Goal: Information Seeking & Learning: Find specific page/section

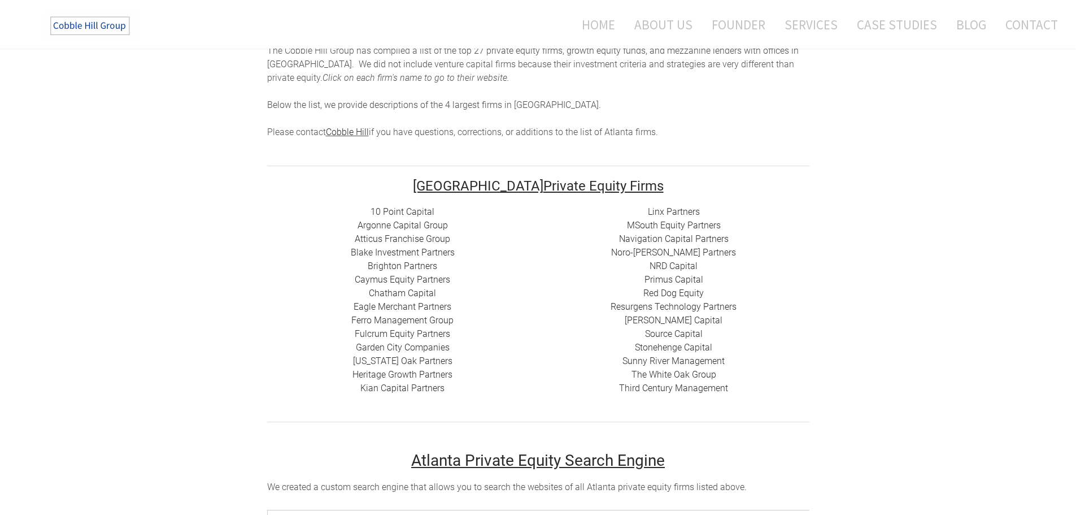
click at [415, 207] on link "10 Point Capital" at bounding box center [403, 211] width 64 height 11
click at [397, 224] on link "Argonne Capital Group" at bounding box center [403, 225] width 90 height 11
click at [402, 236] on link "Atticus Franchise Group" at bounding box center [402, 238] width 95 height 11
click at [396, 254] on link "Blake Investment Partners" at bounding box center [403, 252] width 104 height 11
click at [406, 267] on link "Brighton Partners" at bounding box center [403, 266] width 70 height 11
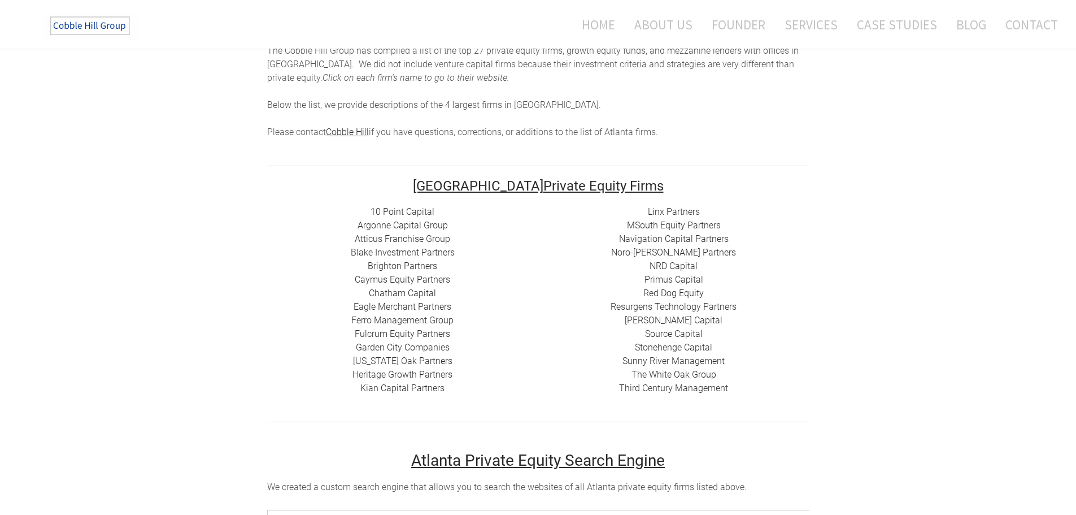
click at [413, 280] on link "Caymus Equity Partners" at bounding box center [402, 279] width 95 height 11
click at [409, 293] on link "Chatham Capital" at bounding box center [402, 293] width 67 height 11
click at [403, 303] on link "Eagle Merchant Partners" at bounding box center [403, 306] width 98 height 11
click at [389, 319] on link "Ferro Management Group" at bounding box center [402, 320] width 102 height 11
click at [397, 348] on link "Garden City Companies" at bounding box center [403, 347] width 94 height 11
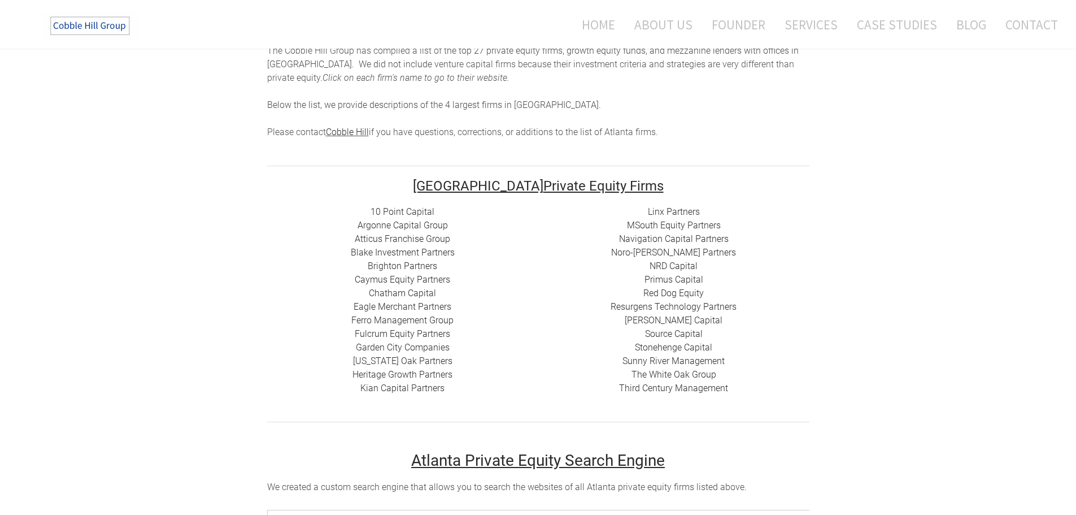
click at [407, 348] on link "Garden City Companies" at bounding box center [403, 347] width 94 height 11
click at [388, 360] on link "[US_STATE] Oak Partners" at bounding box center [402, 360] width 99 height 11
click at [410, 375] on link "Heritage Growth Partners" at bounding box center [403, 374] width 100 height 11
click at [407, 387] on link "​Kian Capital Partners" at bounding box center [403, 388] width 84 height 11
click at [659, 212] on link "Linx Partners" at bounding box center [674, 211] width 52 height 11
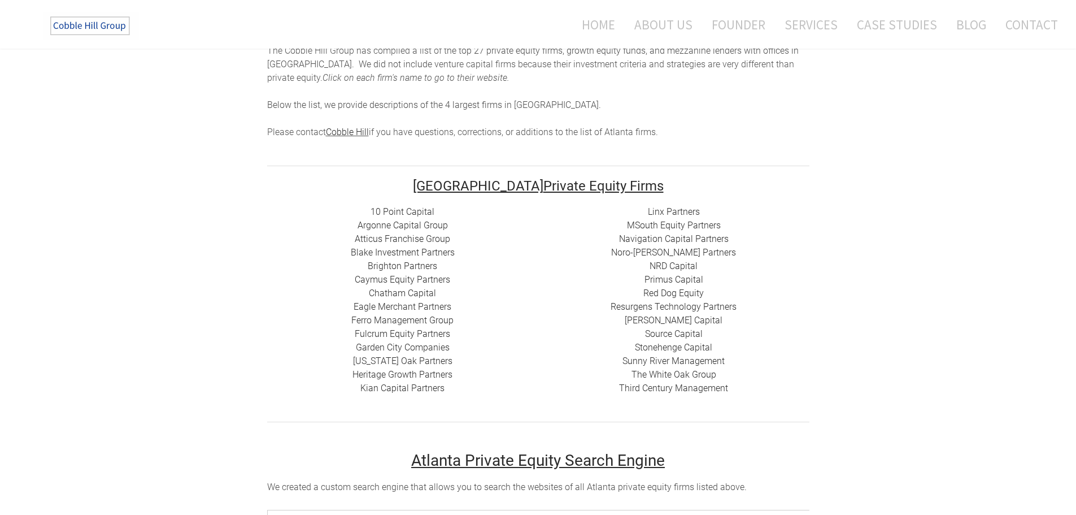
click at [674, 239] on link "Navigation Capital Partners" at bounding box center [674, 238] width 110 height 11
click at [672, 236] on link "Navigation Capital Partners" at bounding box center [674, 238] width 110 height 11
click at [679, 252] on link "Noro-[PERSON_NAME] Partners" at bounding box center [673, 252] width 125 height 11
click at [681, 263] on link "NRD Capital" at bounding box center [674, 266] width 48 height 11
click at [678, 278] on link "Primus Capital" at bounding box center [674, 279] width 59 height 11
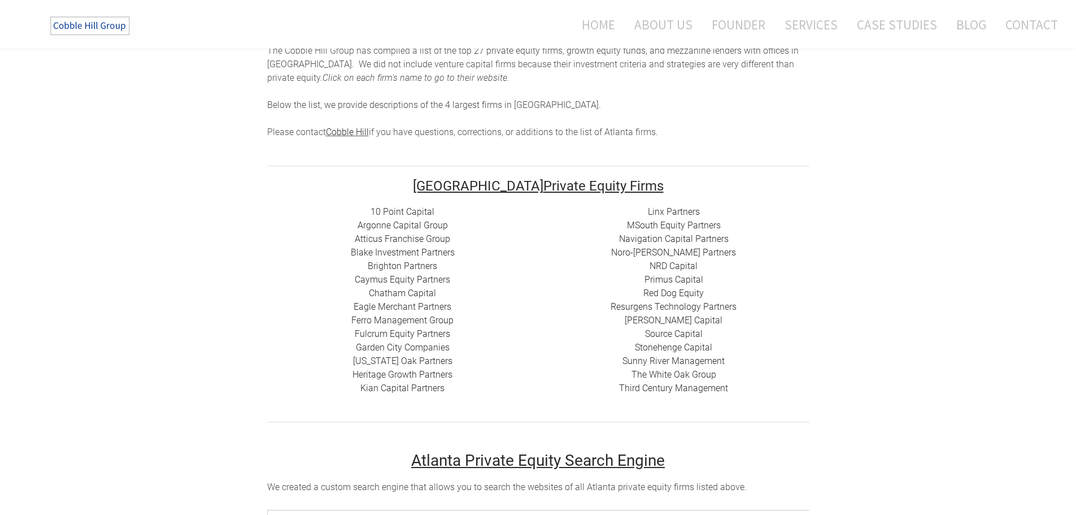
click at [676, 297] on link "Red Dog Equity" at bounding box center [674, 293] width 60 height 11
click at [666, 318] on link "[PERSON_NAME] Capital" at bounding box center [674, 320] width 98 height 11
click at [669, 336] on link "Source Capital" at bounding box center [674, 333] width 58 height 11
click at [673, 345] on link "Stonehenge Capital" at bounding box center [673, 347] width 77 height 11
click at [685, 361] on link "Sunny River Management" at bounding box center [674, 360] width 102 height 11
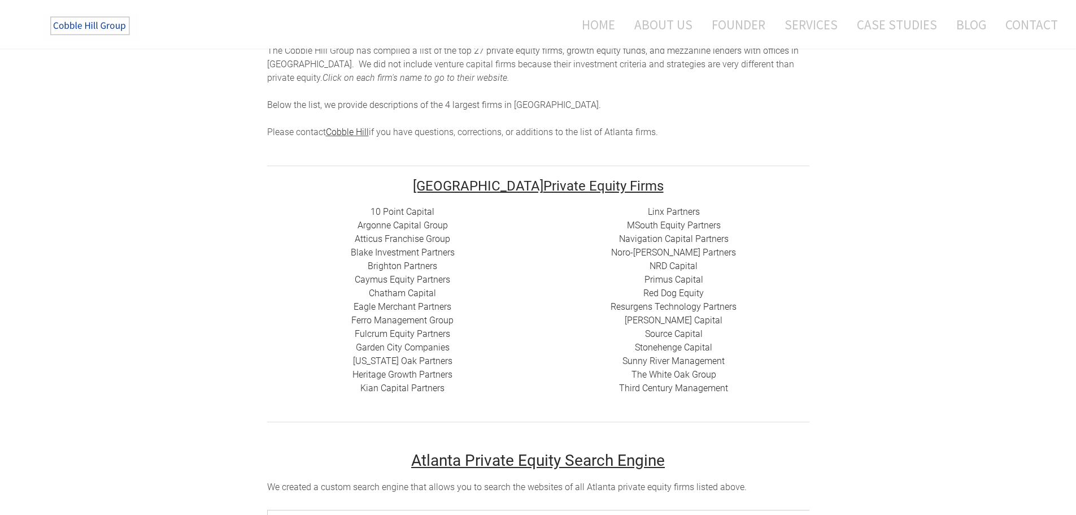
click at [691, 371] on link "The White Oak Group" at bounding box center [674, 374] width 85 height 11
click at [673, 386] on link "Third Century Management" at bounding box center [673, 388] width 109 height 11
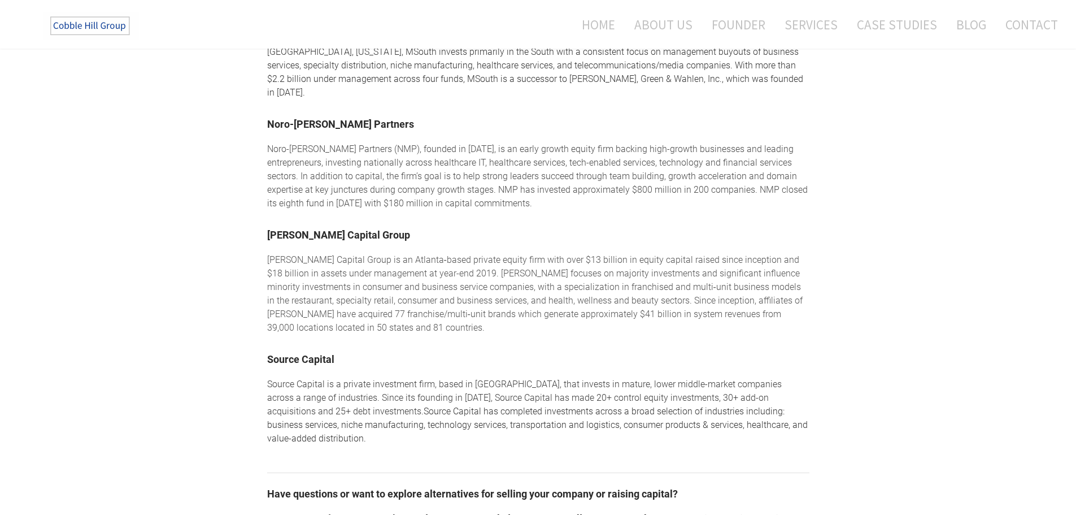
scroll to position [989, 0]
